Goal: Navigation & Orientation: Find specific page/section

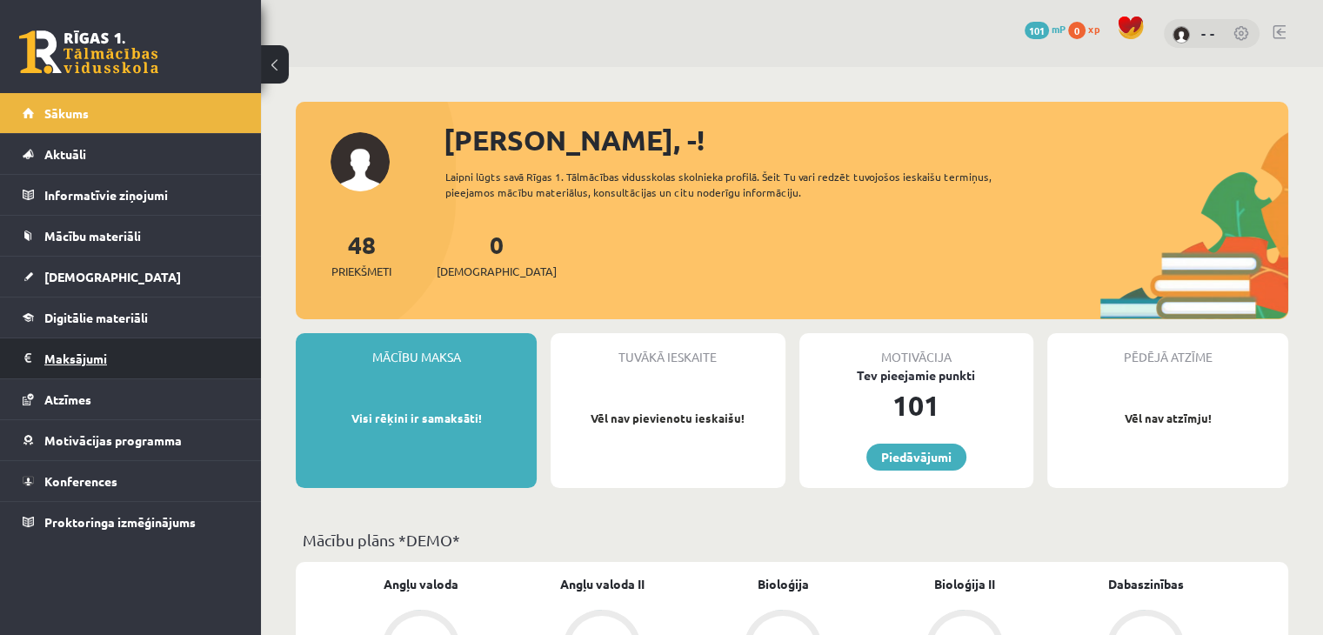
click at [160, 363] on legend "Maksājumi 0" at bounding box center [141, 358] width 195 height 40
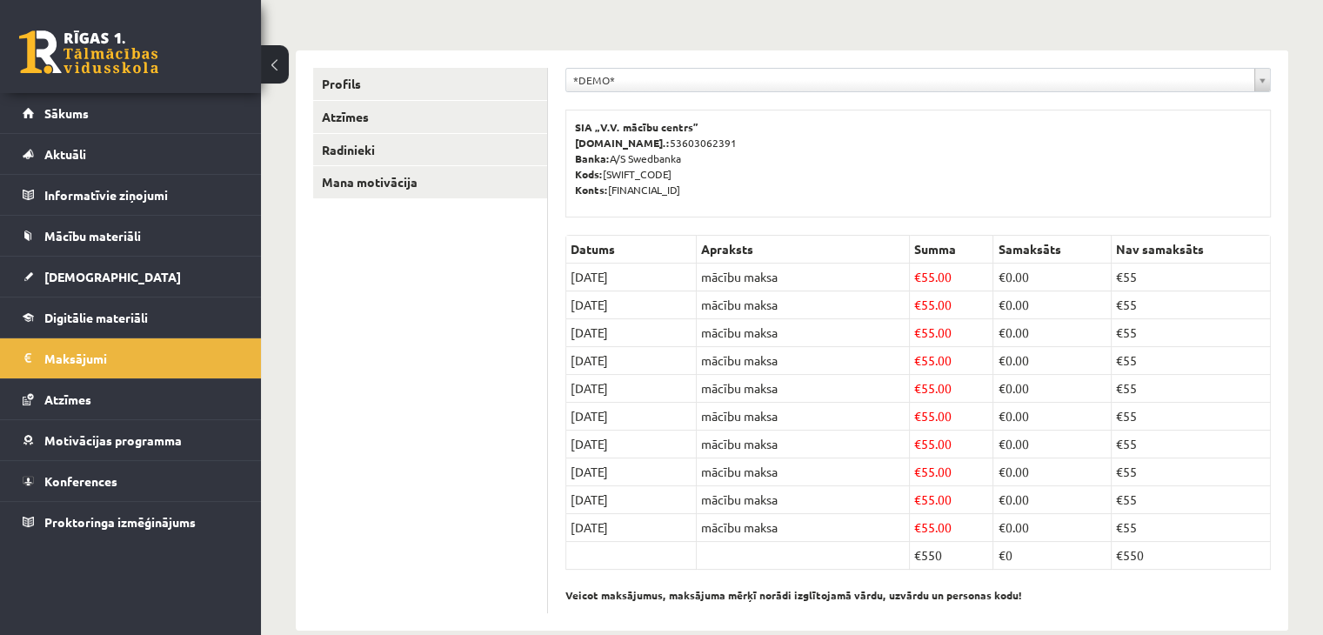
scroll to position [177, 0]
click at [375, 153] on link "Radinieki" at bounding box center [430, 149] width 234 height 32
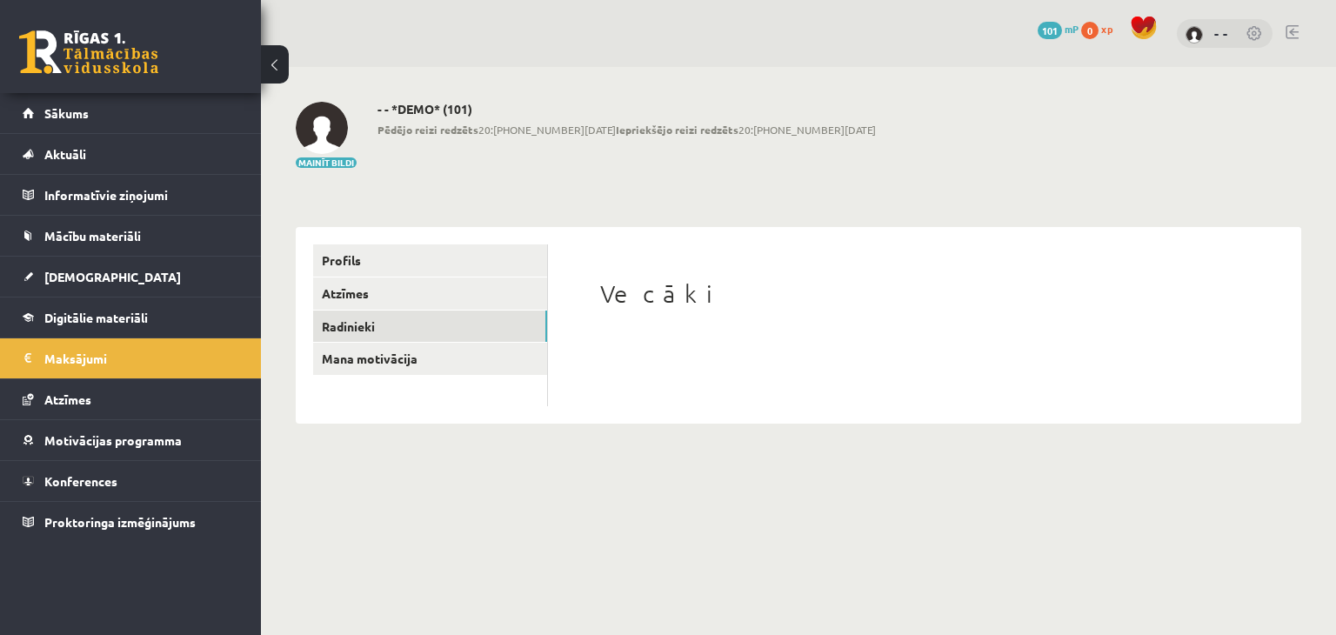
click at [370, 381] on ul "Profils Atzīmes Radinieki Mana motivācija" at bounding box center [430, 325] width 235 height 162
click at [209, 562] on div "0 Dāvanas 101 mP 0 xp - - Sākums Aktuāli Kā mācīties eSKOLĀ Kontakti Normatīvie…" at bounding box center [130, 317] width 261 height 635
click at [316, 464] on body "0 Dāvanas 101 mP 0 xp - - Sākums Aktuāli Kā mācīties eSKOLĀ Kontakti Normatīvie…" at bounding box center [668, 317] width 1336 height 635
click at [103, 312] on span "Digitālie materiāli" at bounding box center [95, 318] width 103 height 16
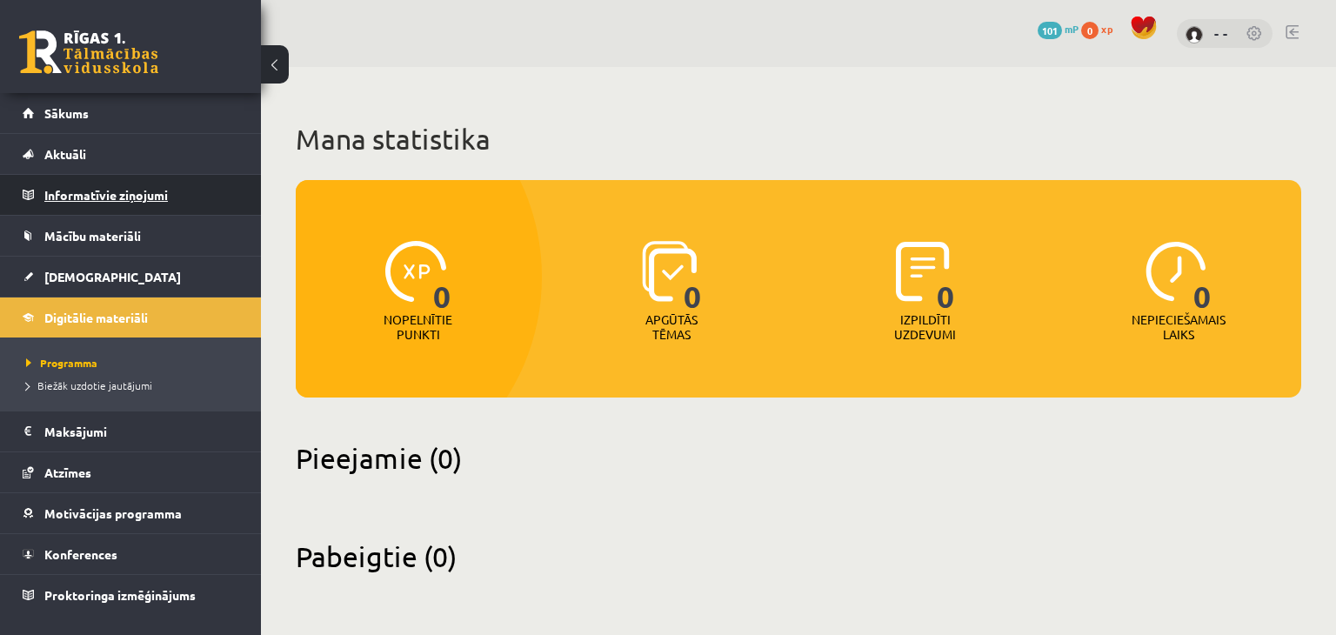
click at [103, 198] on legend "Informatīvie ziņojumi 0" at bounding box center [141, 195] width 195 height 40
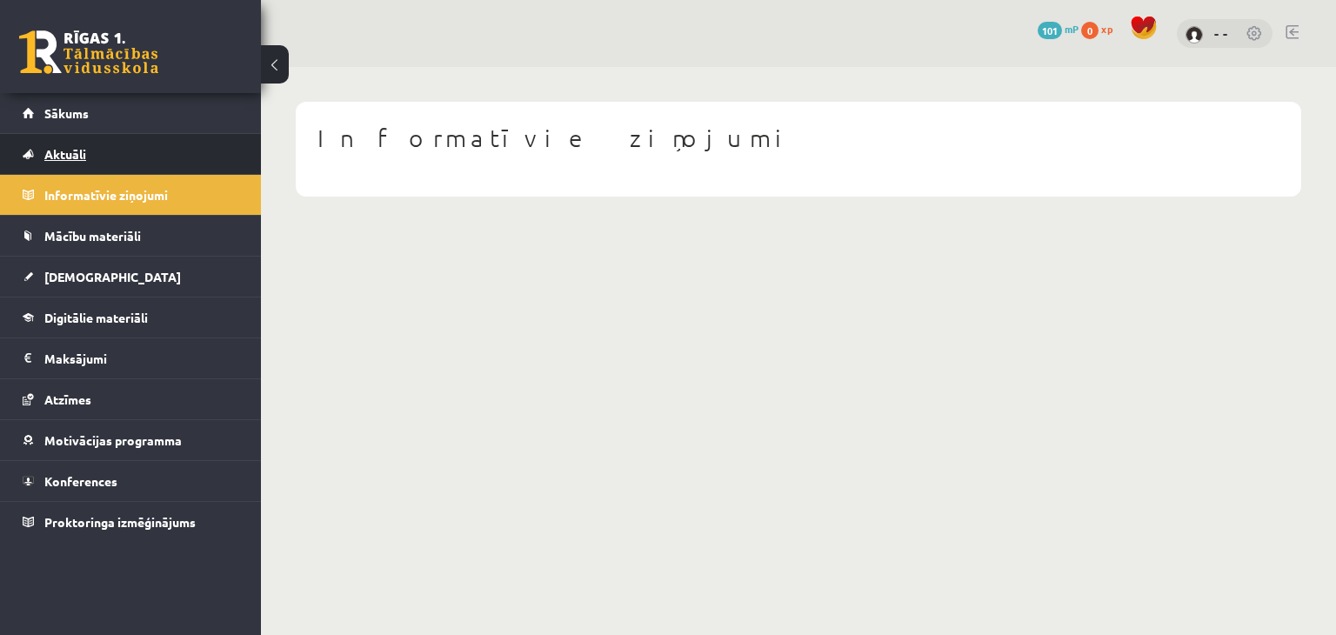
click at [71, 150] on span "Aktuāli" at bounding box center [65, 154] width 42 height 16
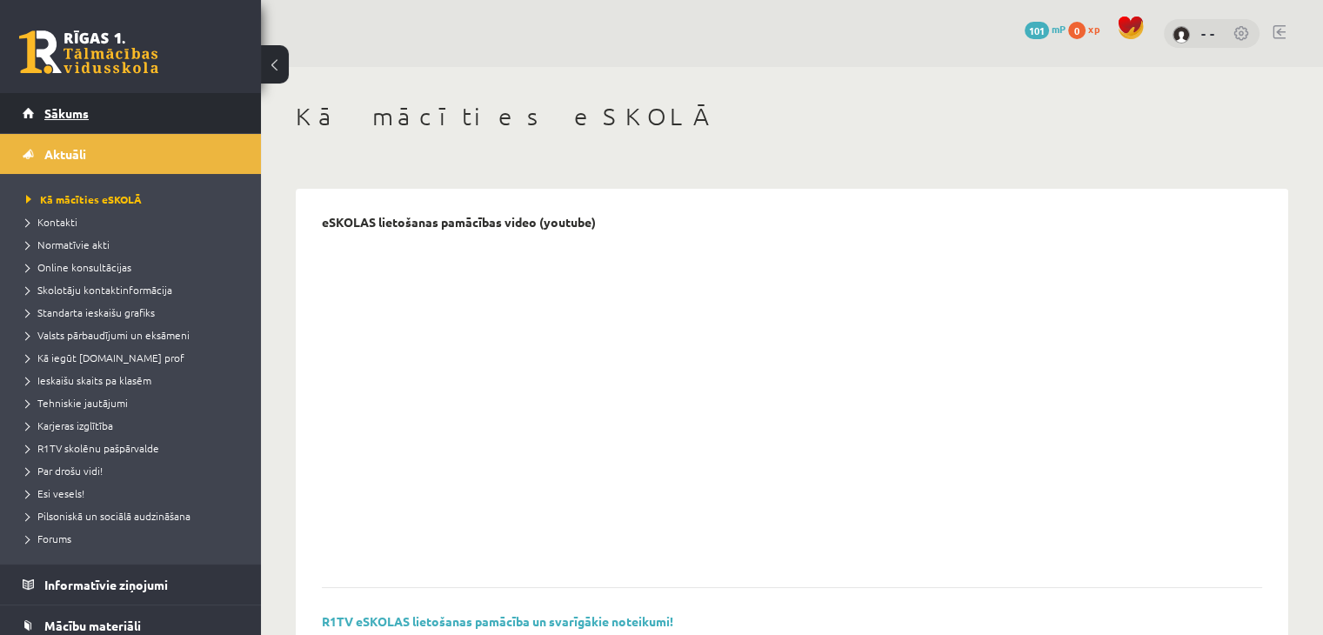
click at [75, 117] on span "Sākums" at bounding box center [66, 113] width 44 height 16
